Goal: Navigation & Orientation: Find specific page/section

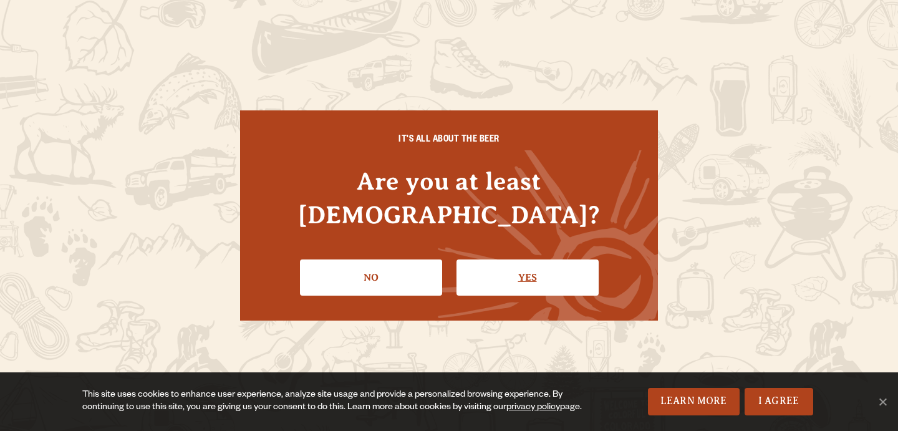
click at [525, 259] on link "Yes" at bounding box center [528, 277] width 142 height 36
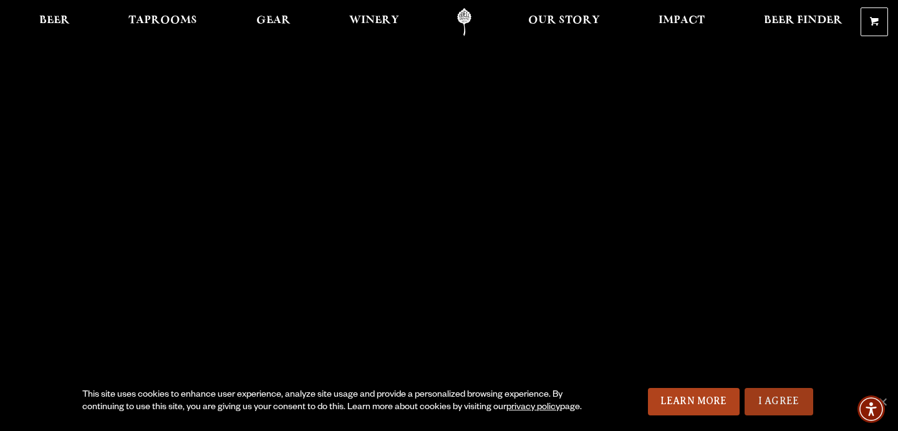
click at [785, 395] on link "I Agree" at bounding box center [779, 401] width 69 height 27
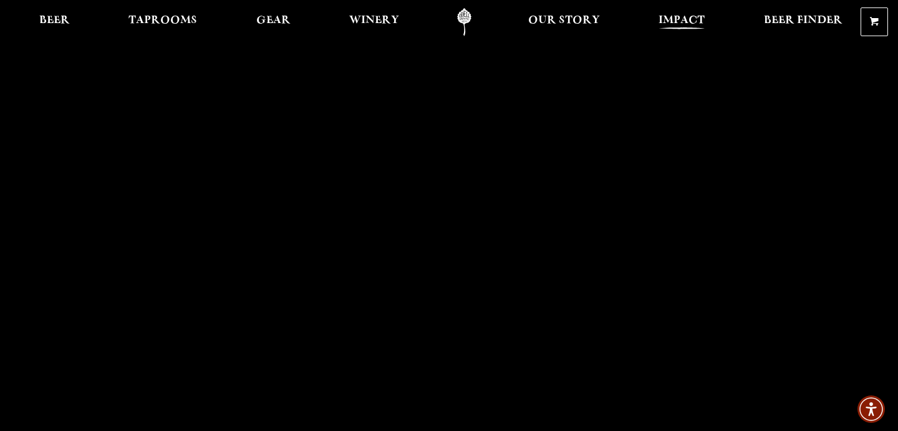
click at [684, 13] on link "Impact" at bounding box center [682, 22] width 62 height 28
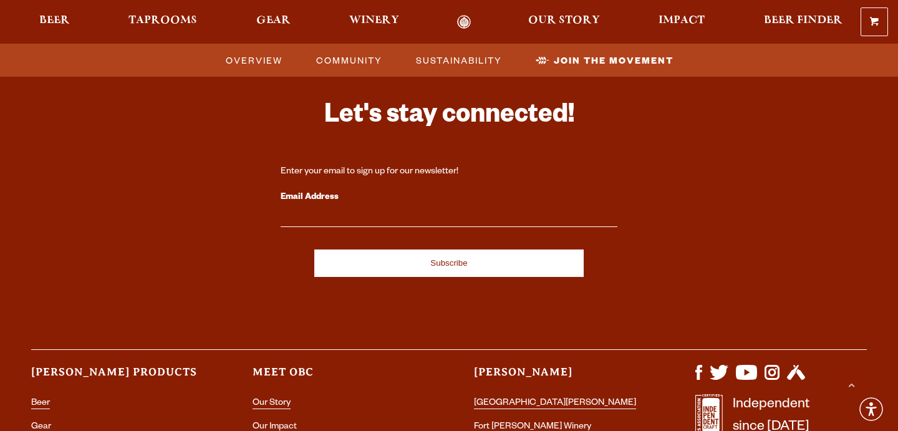
scroll to position [3970, 0]
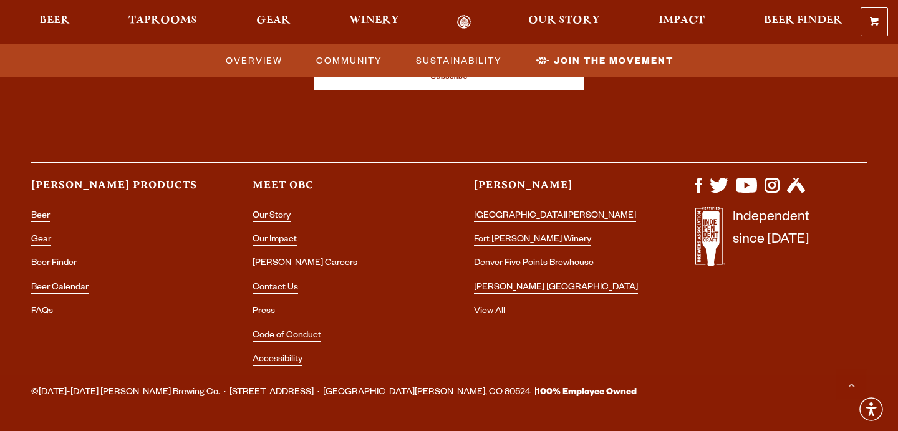
click at [523, 280] on li "[PERSON_NAME] [GEOGRAPHIC_DATA]" at bounding box center [560, 288] width 172 height 16
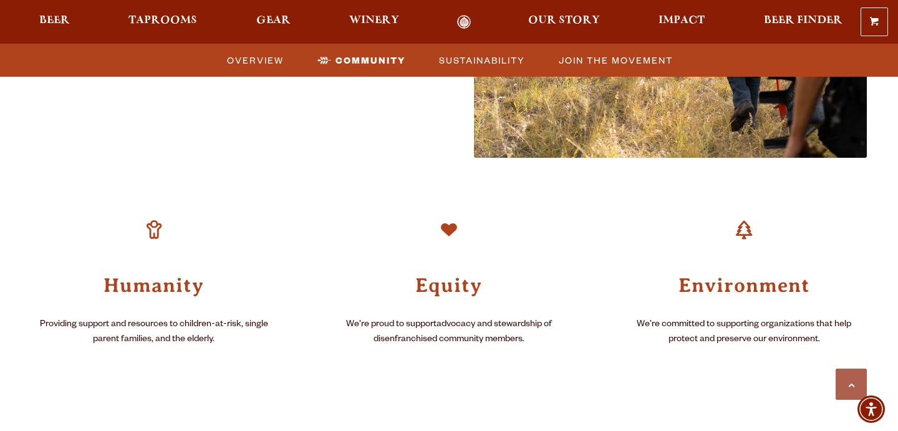
scroll to position [799, 0]
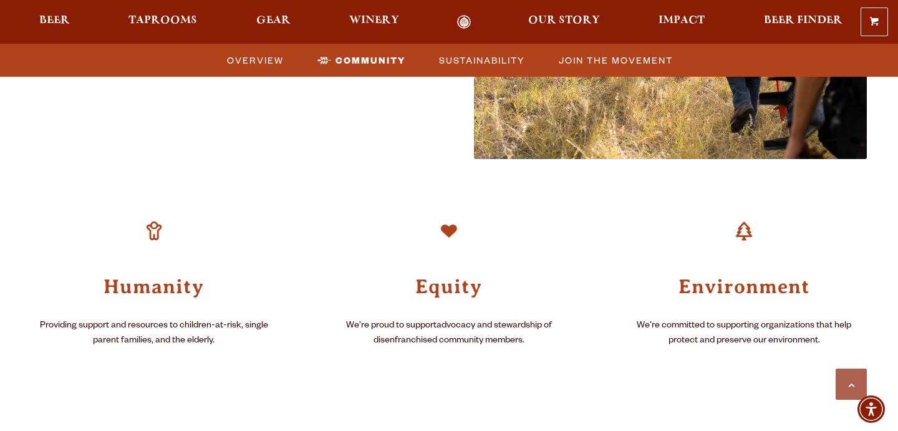
click at [560, 237] on header "Equity" at bounding box center [448, 251] width 245 height 96
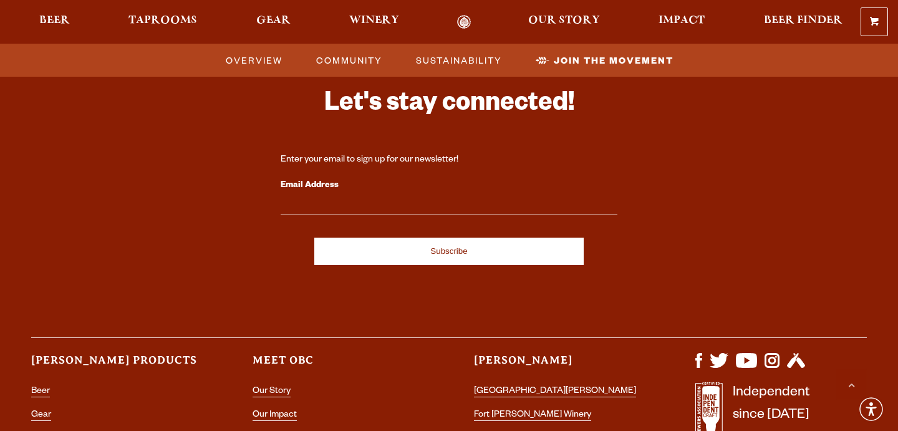
scroll to position [3893, 0]
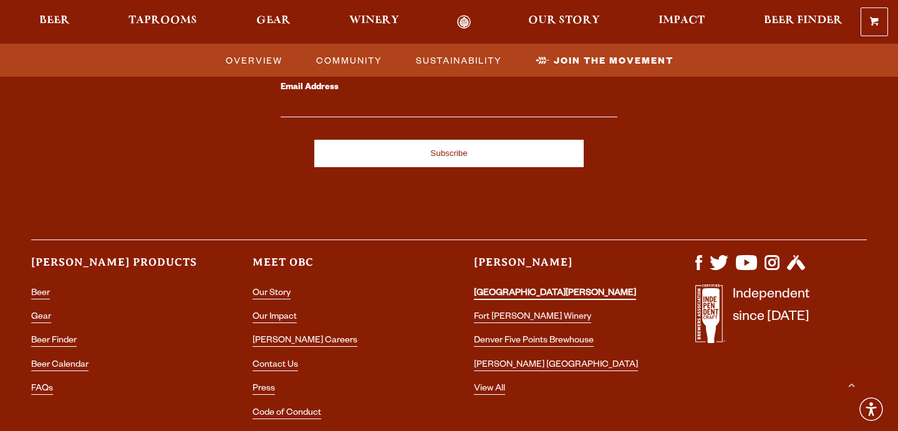
click at [523, 289] on link "[GEOGRAPHIC_DATA][PERSON_NAME]" at bounding box center [555, 294] width 162 height 11
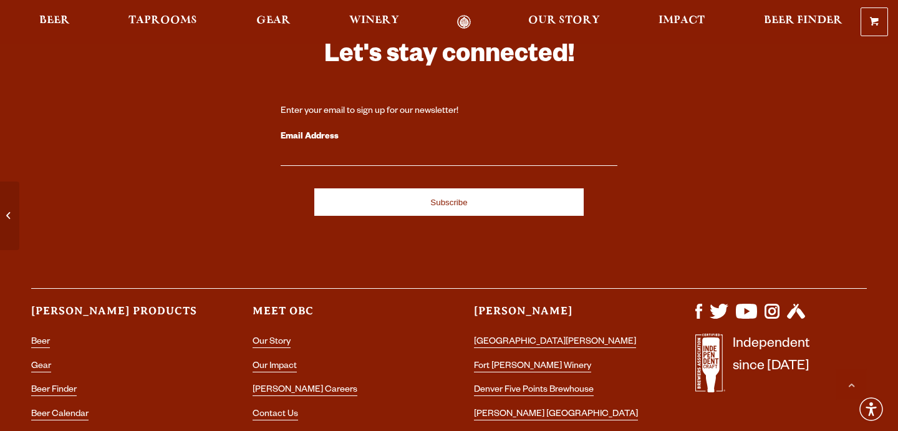
scroll to position [5397, 0]
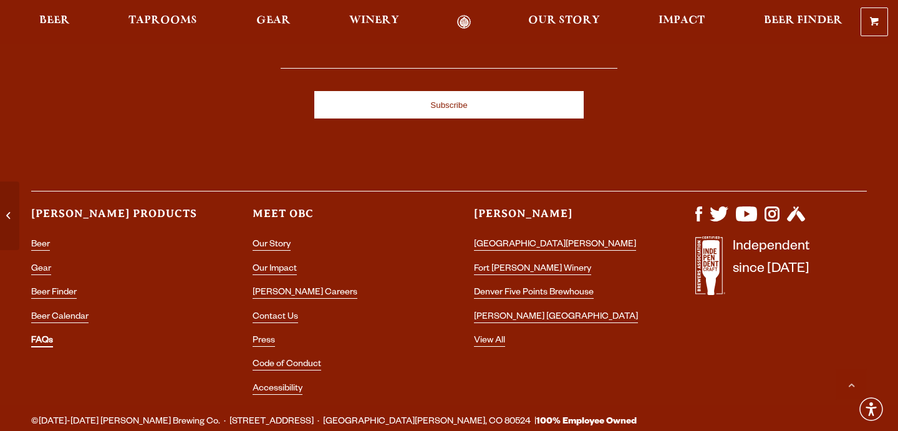
click at [41, 336] on link "FAQs" at bounding box center [42, 341] width 22 height 11
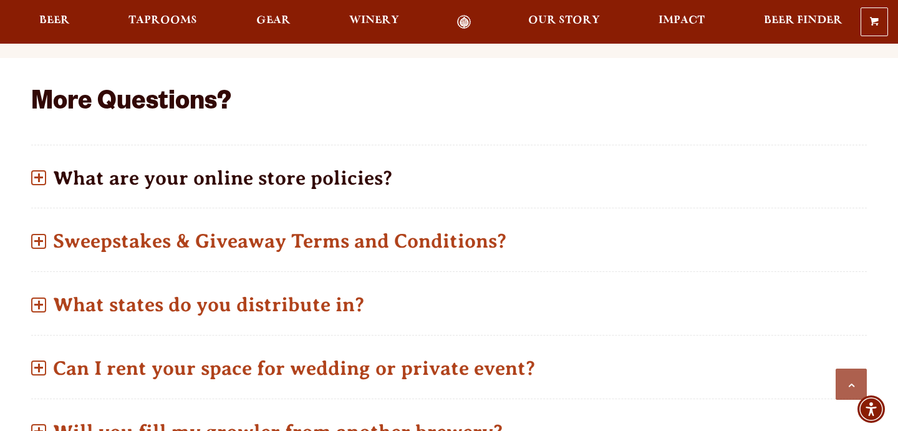
scroll to position [613, 0]
